Goal: Task Accomplishment & Management: Manage account settings

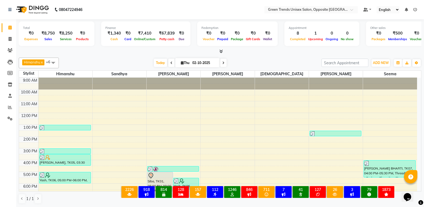
scroll to position [39, 0]
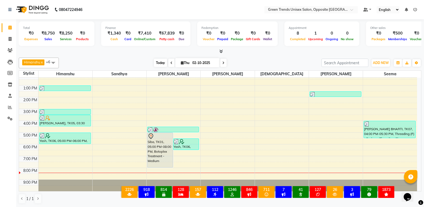
click at [162, 62] on span "Today" at bounding box center [160, 63] width 13 height 8
click at [161, 63] on span "Today" at bounding box center [160, 63] width 13 height 8
click at [7, 38] on span at bounding box center [9, 39] width 9 height 6
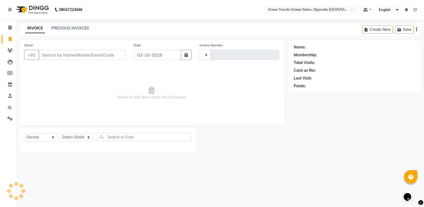
click at [9, 38] on icon at bounding box center [10, 39] width 3 height 4
select select "service"
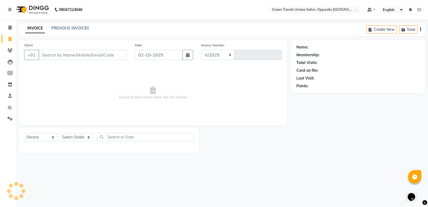
select select "5225"
type input "1288"
click at [57, 25] on div "PREVIOUS INVOICES" at bounding box center [70, 28] width 38 height 6
click at [71, 21] on div "08047224946 Select Location × Green Trends Unisex Salon, Opposite Khazana Marke…" at bounding box center [214, 103] width 428 height 207
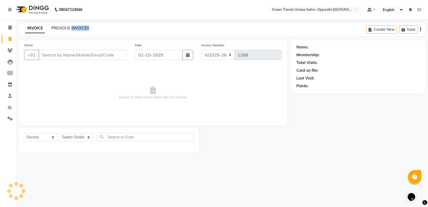
click at [68, 28] on link "PREVIOUS INVOICES" at bounding box center [70, 28] width 38 height 5
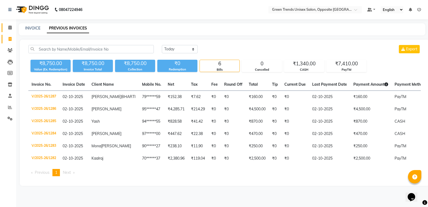
click at [9, 31] on link "Calendar" at bounding box center [8, 27] width 13 height 9
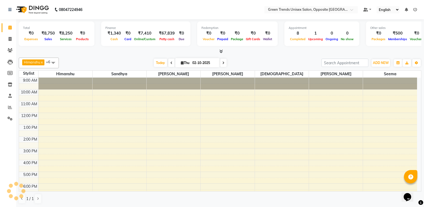
scroll to position [29, 0]
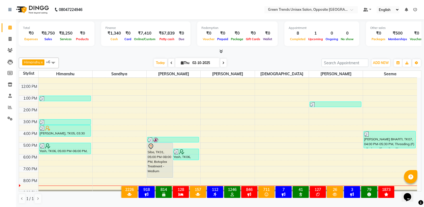
click at [223, 64] on icon at bounding box center [223, 62] width 2 height 3
type input "03-10-2025"
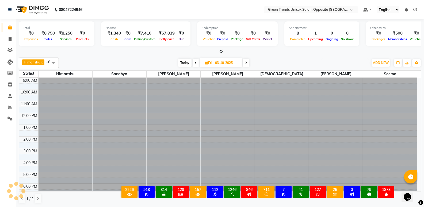
scroll to position [39, 0]
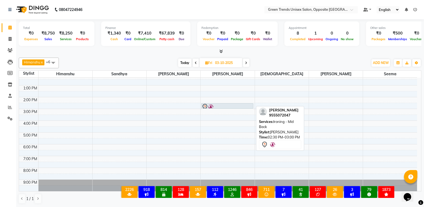
click at [230, 106] on div at bounding box center [226, 106] width 51 height 6
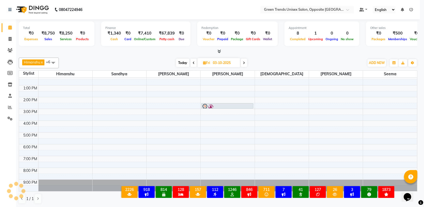
click at [230, 106] on ngb-modal-window "Client Detail Wallet Deposit Amount ₹0 SERVICES APPOINTMENT NOTES CLIENT NOTES …" at bounding box center [212, 103] width 424 height 207
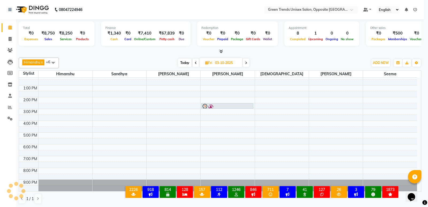
click at [230, 60] on div "SERVICES APPOINTMENT NOTES CLIENT NOTES CONSUMPTION No data found with this tok…" at bounding box center [255, 27] width 232 height 67
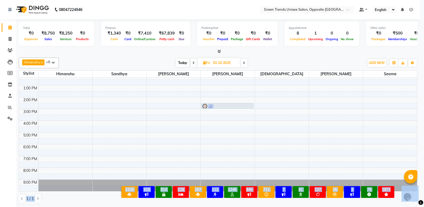
drag, startPoint x: 230, startPoint y: 106, endPoint x: 232, endPoint y: 102, distance: 4.5
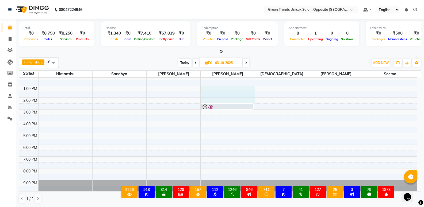
drag, startPoint x: 232, startPoint y: 102, endPoint x: 232, endPoint y: 90, distance: 11.5
click at [232, 88] on div "9:00 AM 10:00 AM 11:00 AM 12:00 PM 1:00 PM 2:00 PM 3:00 PM 4:00 PM 5:00 PM 6:00…" at bounding box center [218, 115] width 398 height 153
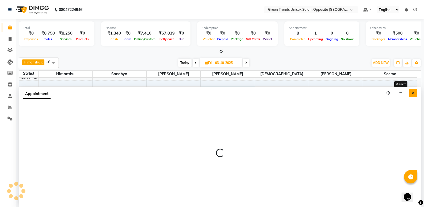
click at [412, 92] on icon "Close" at bounding box center [412, 93] width 3 height 4
click at [412, 92] on div "9:00 AM 10:00 AM 11:00 AM 12:00 PM 1:00 PM 2:00 PM 3:00 PM 4:00 PM 5:00 PM 6:00…" at bounding box center [218, 115] width 398 height 153
select select "93586"
select select "780"
select select "tentative"
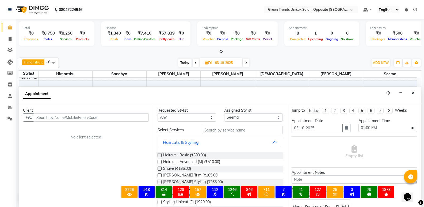
scroll to position [0, 0]
click at [412, 93] on icon "Close" at bounding box center [412, 93] width 3 height 4
click at [412, 93] on div "9:00 AM 10:00 AM 11:00 AM 12:00 PM 1:00 PM 2:00 PM 3:00 PM 4:00 PM 5:00 PM 6:00…" at bounding box center [218, 115] width 398 height 153
select select "93586"
select select "tentative"
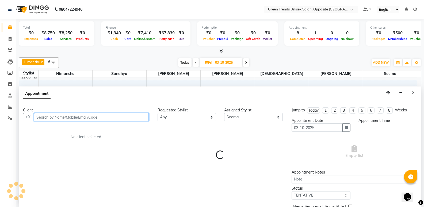
select select "810"
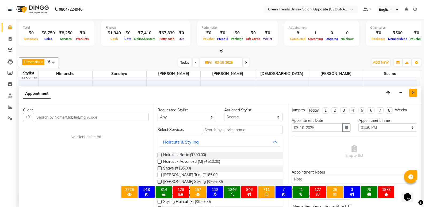
click at [413, 91] on icon "Close" at bounding box center [412, 93] width 3 height 4
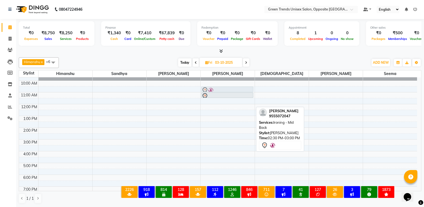
scroll to position [6, 0]
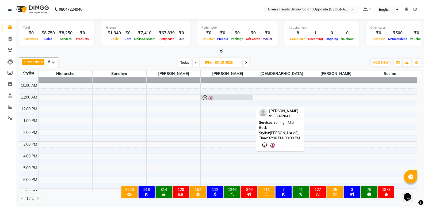
drag, startPoint x: 238, startPoint y: 106, endPoint x: 235, endPoint y: 98, distance: 8.8
click at [235, 98] on div "[PERSON_NAME], 11:00 AM-11:30 AM, Haircut - Basic [PERSON_NAME], 02:30 PM-03:00…" at bounding box center [227, 147] width 54 height 153
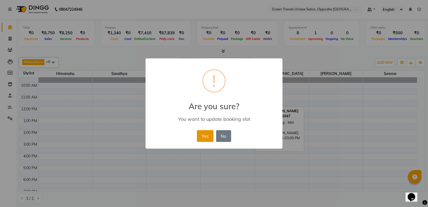
click at [207, 140] on button "Yes" at bounding box center [205, 136] width 16 height 12
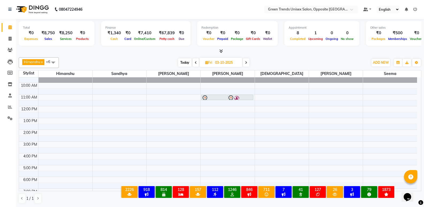
click at [183, 64] on span "Today" at bounding box center [184, 62] width 13 height 8
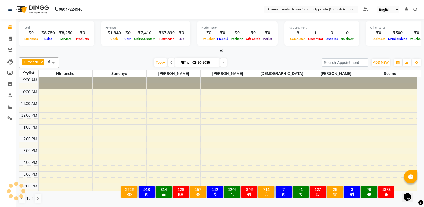
scroll to position [39, 0]
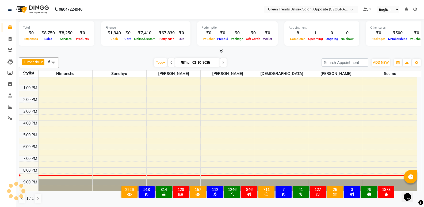
click at [158, 53] on div at bounding box center [220, 51] width 402 height 6
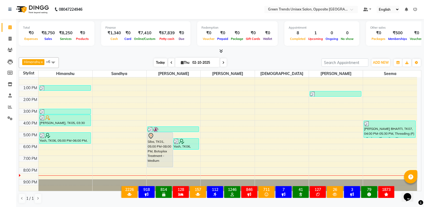
click at [154, 61] on span "Today" at bounding box center [160, 62] width 13 height 8
click at [155, 60] on span "Today" at bounding box center [160, 62] width 13 height 8
click at [134, 54] on div "Total ₹0 Expenses ₹8,750 Sales ₹8,250 Services ₹0 Products Finance ₹1,340 Cash …" at bounding box center [219, 113] width 407 height 188
click at [158, 63] on span "Today" at bounding box center [160, 62] width 13 height 8
click at [139, 59] on div "Today Thu 02-10-2025" at bounding box center [189, 63] width 257 height 8
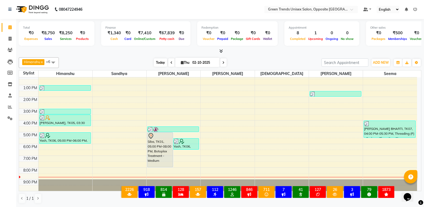
click at [159, 66] on span "Today" at bounding box center [160, 62] width 13 height 8
click at [146, 52] on div at bounding box center [220, 51] width 402 height 6
click at [153, 53] on div at bounding box center [220, 51] width 402 height 6
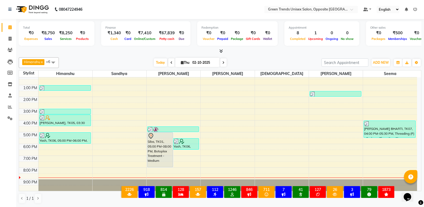
click at [153, 53] on div at bounding box center [220, 51] width 402 height 6
click at [154, 60] on span "Today" at bounding box center [160, 62] width 13 height 8
click at [138, 53] on div at bounding box center [220, 51] width 402 height 6
click at [156, 60] on span "Today" at bounding box center [160, 62] width 13 height 8
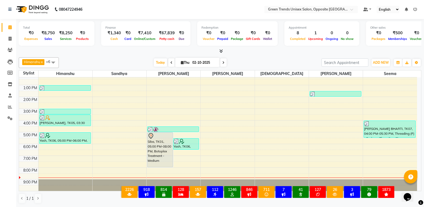
click at [220, 63] on span at bounding box center [223, 62] width 6 height 8
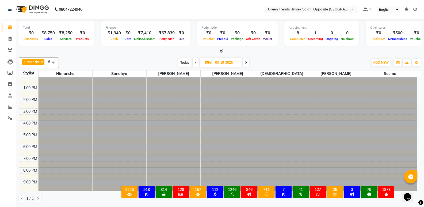
scroll to position [39, 0]
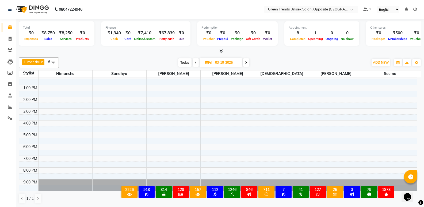
click at [178, 59] on div "[DATE] [DATE]" at bounding box center [213, 63] width 72 height 8
click at [181, 59] on span "Today" at bounding box center [184, 62] width 13 height 8
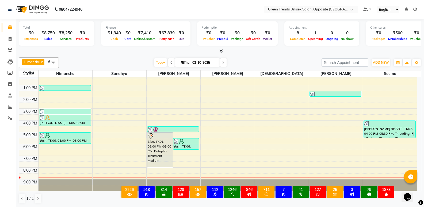
click at [225, 63] on span at bounding box center [223, 62] width 6 height 8
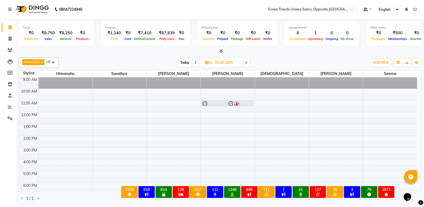
scroll to position [0, 0]
click at [421, 92] on div "Total ₹0 Expenses ₹8,750 Sales ₹8,250 Services ₹0 Products Finance ₹1,340 Cash …" at bounding box center [219, 113] width 407 height 188
click at [184, 65] on span "Today" at bounding box center [184, 62] width 13 height 8
type input "02-10-2025"
click at [199, 65] on span "[DATE]" at bounding box center [220, 62] width 43 height 9
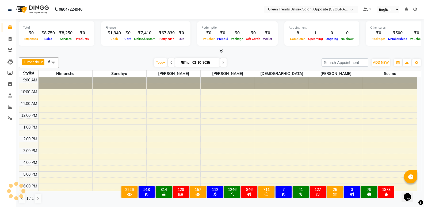
scroll to position [39, 0]
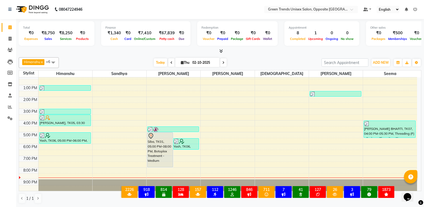
click at [151, 52] on div at bounding box center [220, 51] width 402 height 6
click at [155, 59] on span "Today" at bounding box center [160, 62] width 13 height 8
click at [153, 52] on div at bounding box center [220, 51] width 402 height 6
click at [156, 61] on span "Today" at bounding box center [160, 62] width 13 height 8
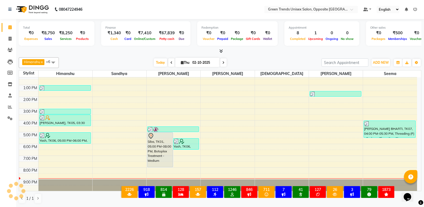
click at [149, 55] on div "[PERSON_NAME] x [PERSON_NAME] x [PERSON_NAME] x [PERSON_NAME] x [PERSON_NAME] x…" at bounding box center [220, 130] width 402 height 150
click at [161, 60] on span "Today" at bounding box center [160, 62] width 13 height 8
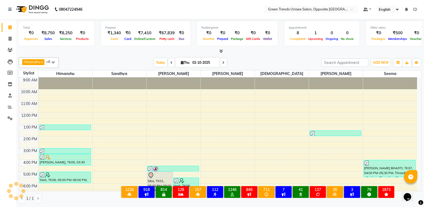
click at [165, 53] on div at bounding box center [220, 51] width 402 height 6
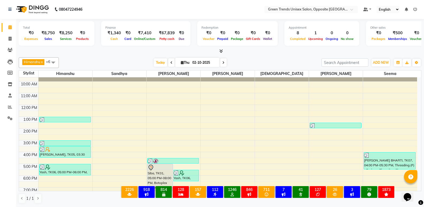
scroll to position [6, 0]
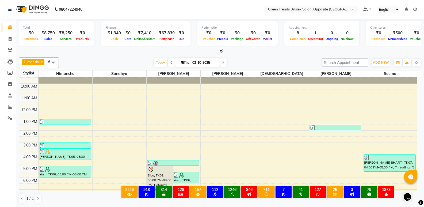
click at [422, 145] on div "Total ₹0 Expenses ₹8,750 Sales ₹8,250 Services ₹0 Products Finance ₹1,340 Cash …" at bounding box center [219, 113] width 407 height 188
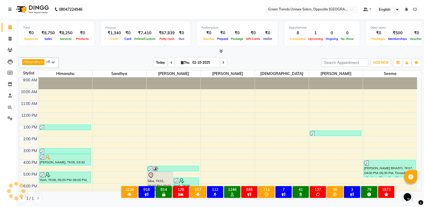
click at [165, 63] on span "Today" at bounding box center [160, 62] width 13 height 8
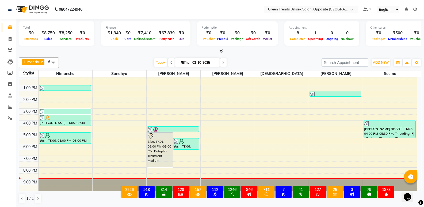
click at [158, 56] on div "[PERSON_NAME] x [PERSON_NAME] x [PERSON_NAME] x [PERSON_NAME] x [PERSON_NAME] x…" at bounding box center [220, 130] width 402 height 150
click at [156, 59] on span "Today" at bounding box center [160, 62] width 13 height 8
click at [154, 55] on div "Total ₹0 Expenses ₹8,750 Sales ₹8,250 Services ₹0 Products Finance ₹1,340 Cash …" at bounding box center [219, 113] width 407 height 188
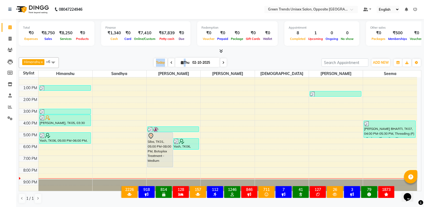
click at [154, 55] on div "Total ₹0 Expenses ₹8,750 Sales ₹8,250 Services ₹0 Products Finance ₹1,340 Cash …" at bounding box center [219, 113] width 407 height 188
click at [150, 54] on div at bounding box center [220, 51] width 402 height 6
click at [141, 60] on div "Today Thu 02-10-2025" at bounding box center [189, 63] width 257 height 8
click at [163, 63] on span "Today" at bounding box center [160, 62] width 13 height 8
click at [149, 51] on div at bounding box center [220, 51] width 402 height 6
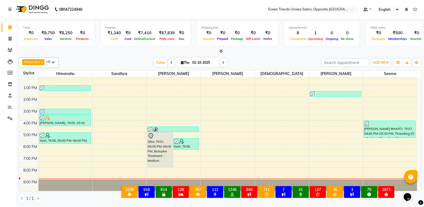
click at [143, 54] on div "Total ₹0 Expenses ₹8,750 Sales ₹8,250 Services ₹0 Products Finance ₹1,340 Cash …" at bounding box center [219, 113] width 407 height 188
click at [421, 125] on div "Total ₹0 Expenses ₹8,750 Sales ₹8,250 Services ₹0 Products Finance ₹1,340 Cash …" at bounding box center [219, 113] width 407 height 188
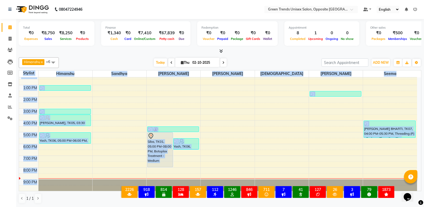
click at [421, 125] on div "Total ₹0 Expenses ₹8,750 Sales ₹8,250 Services ₹0 Products Finance ₹1,340 Cash …" at bounding box center [219, 113] width 407 height 188
drag, startPoint x: 421, startPoint y: 123, endPoint x: 421, endPoint y: 109, distance: 13.9
click at [421, 122] on div "Total ₹0 Expenses ₹8,750 Sales ₹8,250 Services ₹0 Products Finance ₹1,340 Cash …" at bounding box center [219, 113] width 407 height 188
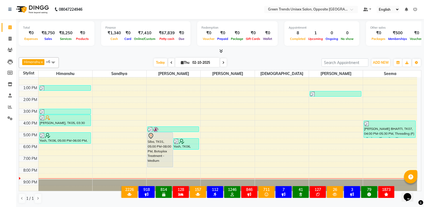
drag, startPoint x: 421, startPoint y: 109, endPoint x: 421, endPoint y: 87, distance: 21.9
click at [421, 87] on div "Total ₹0 Expenses ₹8,750 Sales ₹8,250 Services ₹0 Products Finance ₹1,340 Cash …" at bounding box center [219, 113] width 407 height 188
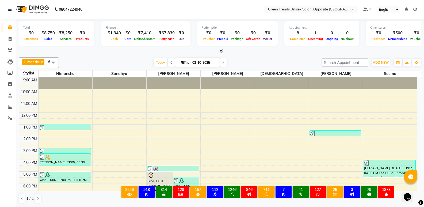
click at [253, 53] on div at bounding box center [220, 51] width 402 height 6
click at [156, 59] on span "Today" at bounding box center [160, 62] width 13 height 8
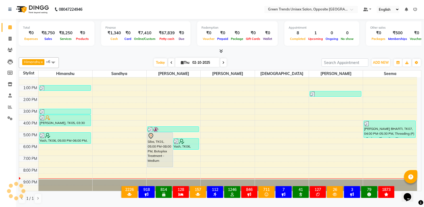
click at [129, 55] on div "[PERSON_NAME] x [PERSON_NAME] x [PERSON_NAME] x [PERSON_NAME] x [PERSON_NAME] x…" at bounding box center [220, 130] width 402 height 150
click at [7, 105] on span at bounding box center [9, 107] width 9 height 6
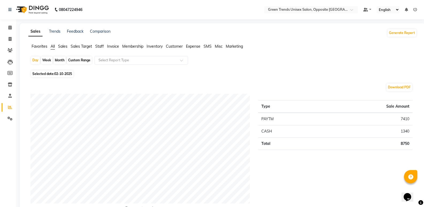
click at [64, 47] on span "Sales" at bounding box center [62, 46] width 9 height 5
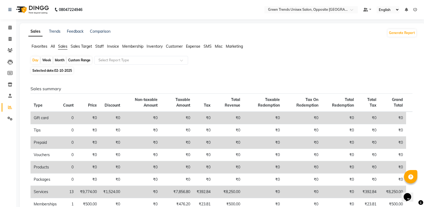
click at [60, 61] on div "Month" at bounding box center [59, 59] width 12 height 7
select select "10"
select select "2025"
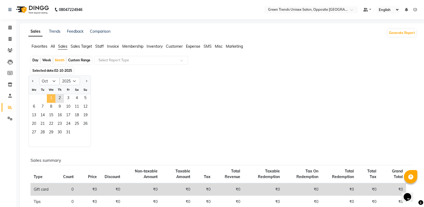
click at [51, 100] on span "1" at bounding box center [51, 98] width 9 height 9
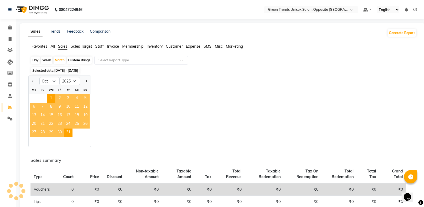
click at [203, 165] on th "Tax" at bounding box center [204, 174] width 20 height 18
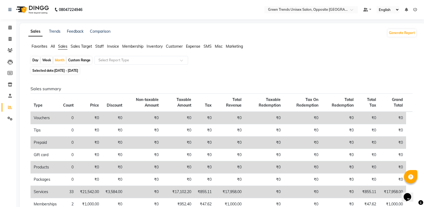
click at [203, 107] on th "Tax" at bounding box center [204, 103] width 20 height 18
click at [319, 77] on div "Sales summary Type Count Price Discount Non-taxable Amount Taxable Amount Tax T…" at bounding box center [221, 183] width 390 height 217
click at [423, 97] on div "Sales Trends Feedback Comparison Generate Report Favorites All Sales Sales Targ…" at bounding box center [222, 160] width 405 height 275
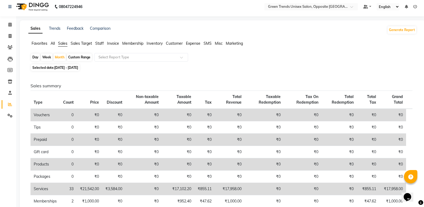
scroll to position [2, 0]
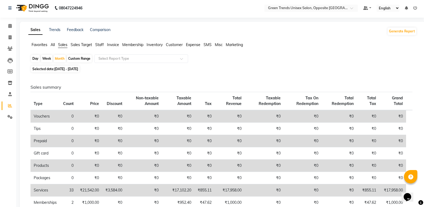
click at [102, 44] on span "Staff" at bounding box center [99, 44] width 9 height 5
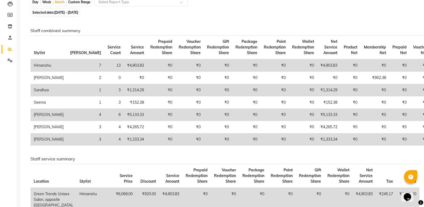
scroll to position [14, 0]
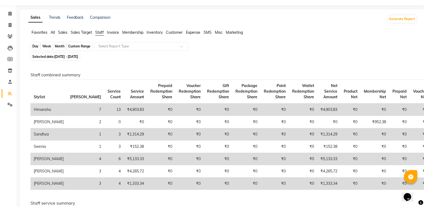
click at [60, 47] on div "Month" at bounding box center [59, 45] width 12 height 7
select select "10"
select select "2025"
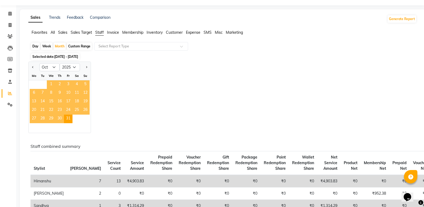
click at [51, 86] on span "1" at bounding box center [51, 84] width 9 height 9
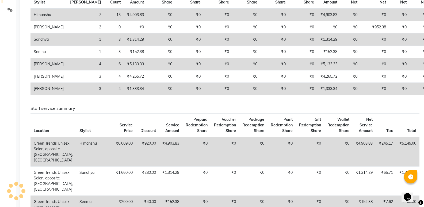
scroll to position [0, 0]
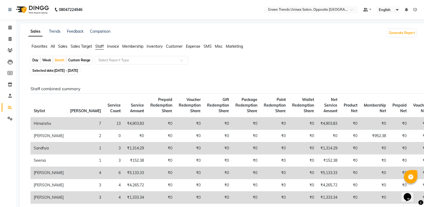
click at [61, 48] on span "Sales" at bounding box center [62, 46] width 9 height 5
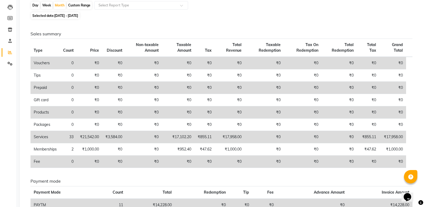
scroll to position [77, 0]
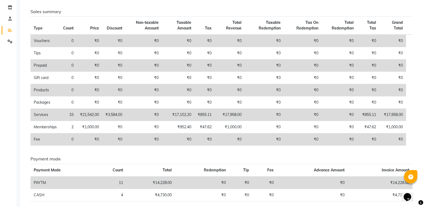
click at [423, 57] on div "Sales Trends Feedback Comparison Generate Report Favorites All Sales Sales Targ…" at bounding box center [222, 83] width 405 height 275
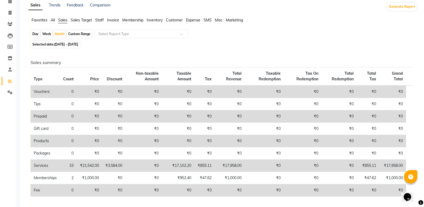
click at [172, 21] on span "Customer" at bounding box center [174, 20] width 17 height 5
click at [172, 21] on div "08047224946 Select Location × Green Trends Unisex Salon, Opposite Khazana Marke…" at bounding box center [212, 127] width 424 height 306
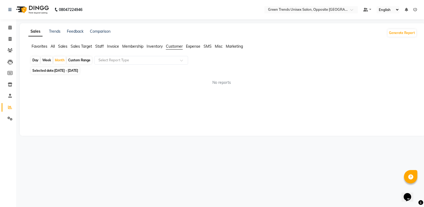
scroll to position [0, 0]
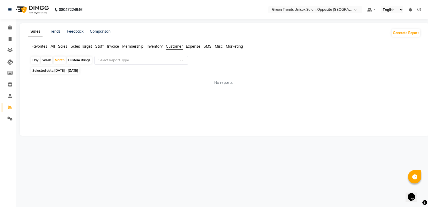
click at [154, 61] on input "text" at bounding box center [135, 59] width 77 height 5
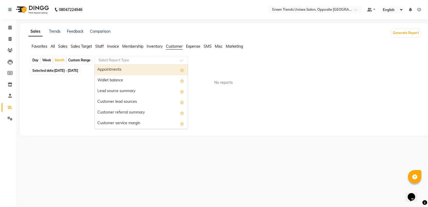
click at [154, 61] on input "text" at bounding box center [135, 59] width 77 height 5
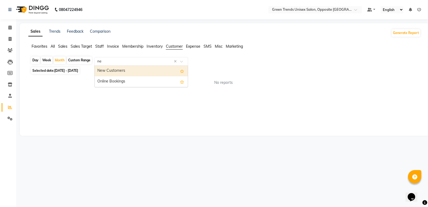
type input "new"
click at [142, 70] on div "New Customers" at bounding box center [141, 70] width 93 height 11
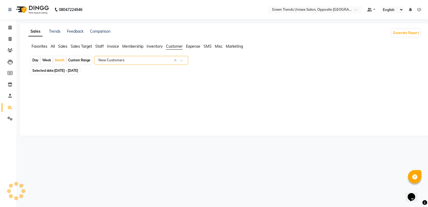
select select "full_report"
select select "csv"
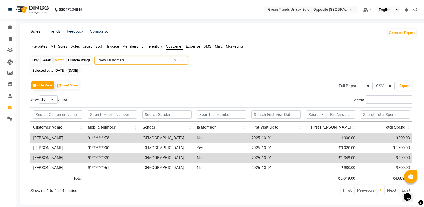
click at [59, 46] on span "Sales" at bounding box center [62, 46] width 9 height 5
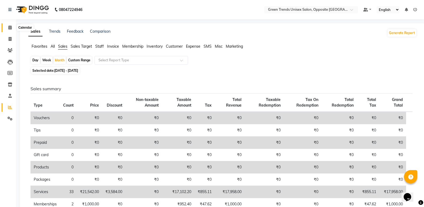
click at [7, 25] on span at bounding box center [9, 28] width 9 height 6
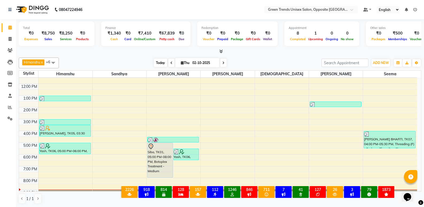
click at [160, 61] on span "Today" at bounding box center [160, 63] width 13 height 8
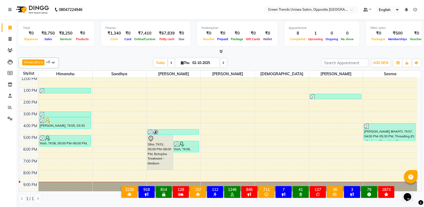
scroll to position [39, 0]
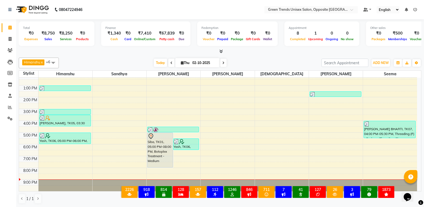
click at [160, 52] on div at bounding box center [220, 52] width 402 height 6
click at [158, 60] on span "Today" at bounding box center [160, 63] width 13 height 8
click at [136, 54] on div "Total ₹0 Expenses ₹8,750 Sales ₹8,250 Services ₹0 Products Finance ₹1,340 Cash …" at bounding box center [219, 113] width 407 height 188
click at [417, 9] on ul "Default Panel My Panel English ENGLISH Español العربية मराठी हिंदी ગુજરાતી தமிழ…" at bounding box center [389, 9] width 59 height 7
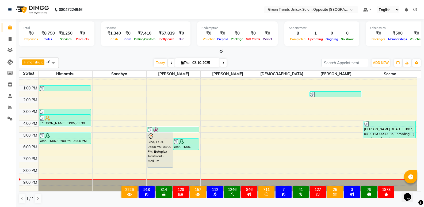
click at [417, 9] on ul "Default Panel My Panel English ENGLISH Español العربية मराठी हिंदी ગુજરાતી தமிழ…" at bounding box center [389, 9] width 59 height 7
click at [416, 10] on icon at bounding box center [415, 10] width 4 height 4
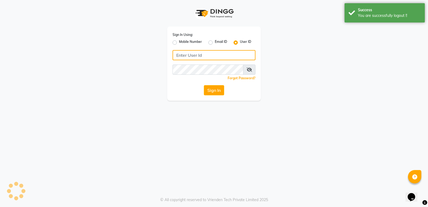
type input "8303933398"
